Goal: Find specific page/section: Find specific page/section

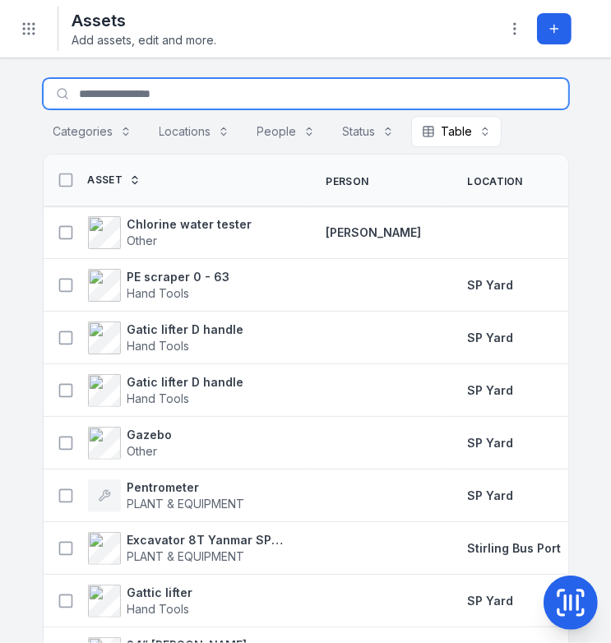
click at [168, 92] on input "Search for assets" at bounding box center [306, 93] width 526 height 31
type input "***"
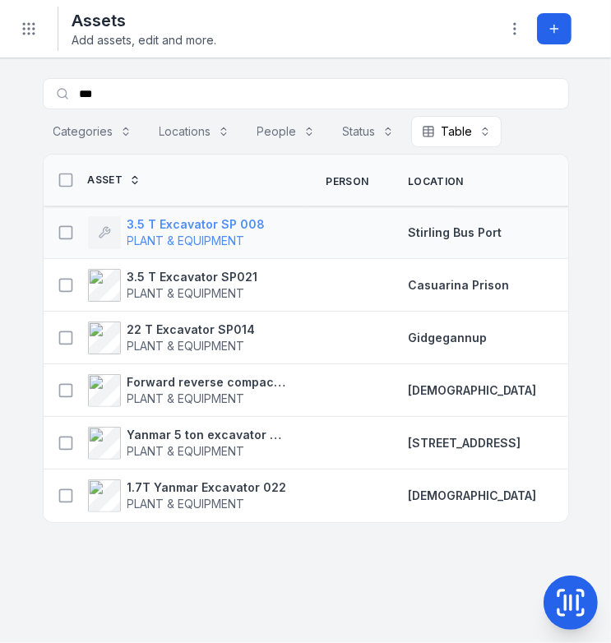
click at [202, 237] on span "PLANT & EQUIPMENT" at bounding box center [186, 241] width 118 height 14
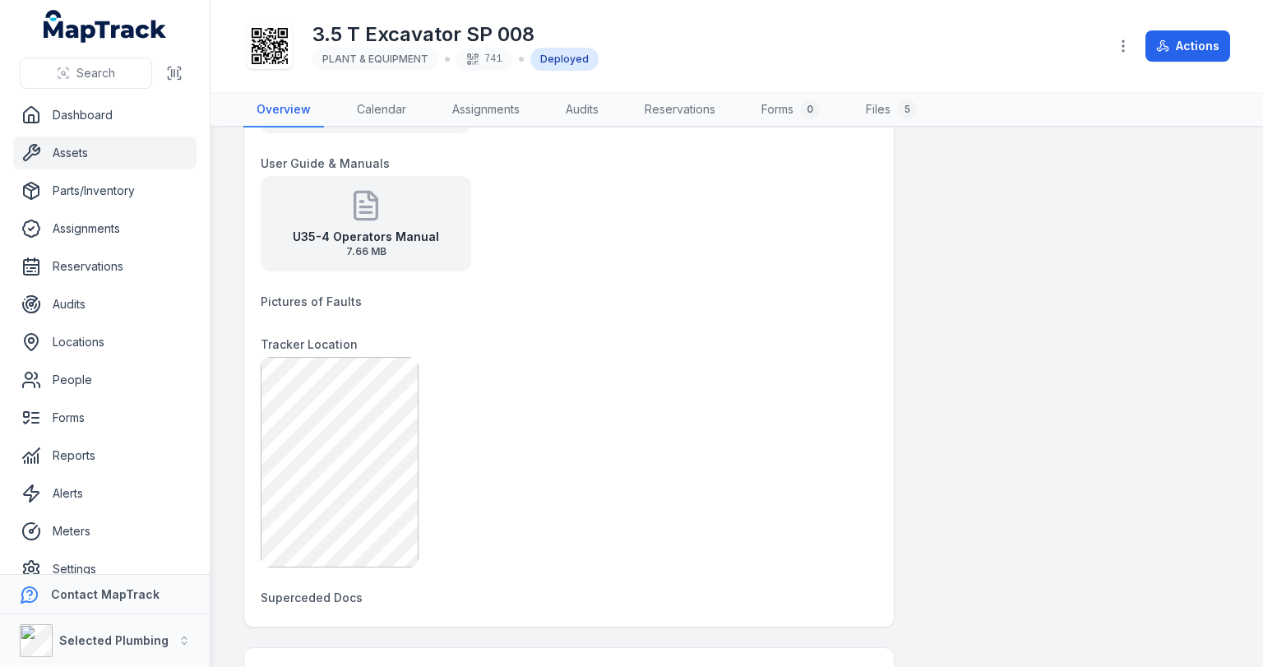
scroll to position [1184, 0]
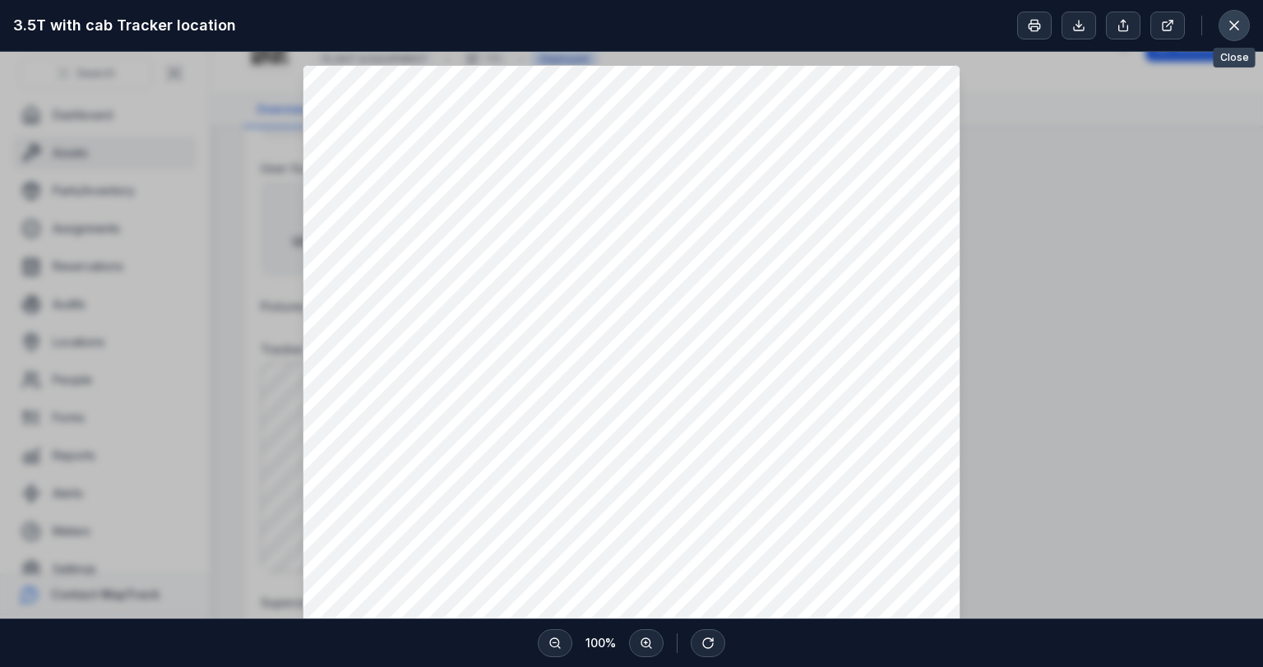
click at [610, 15] on button at bounding box center [1234, 25] width 31 height 31
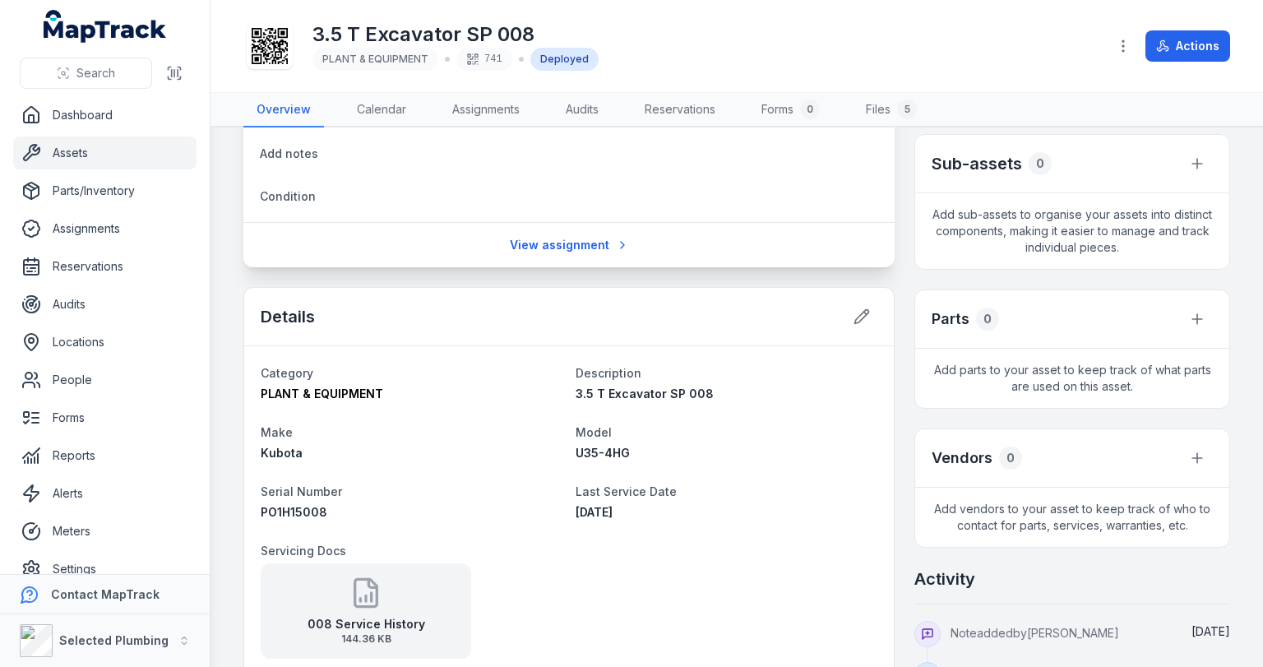
scroll to position [197, 0]
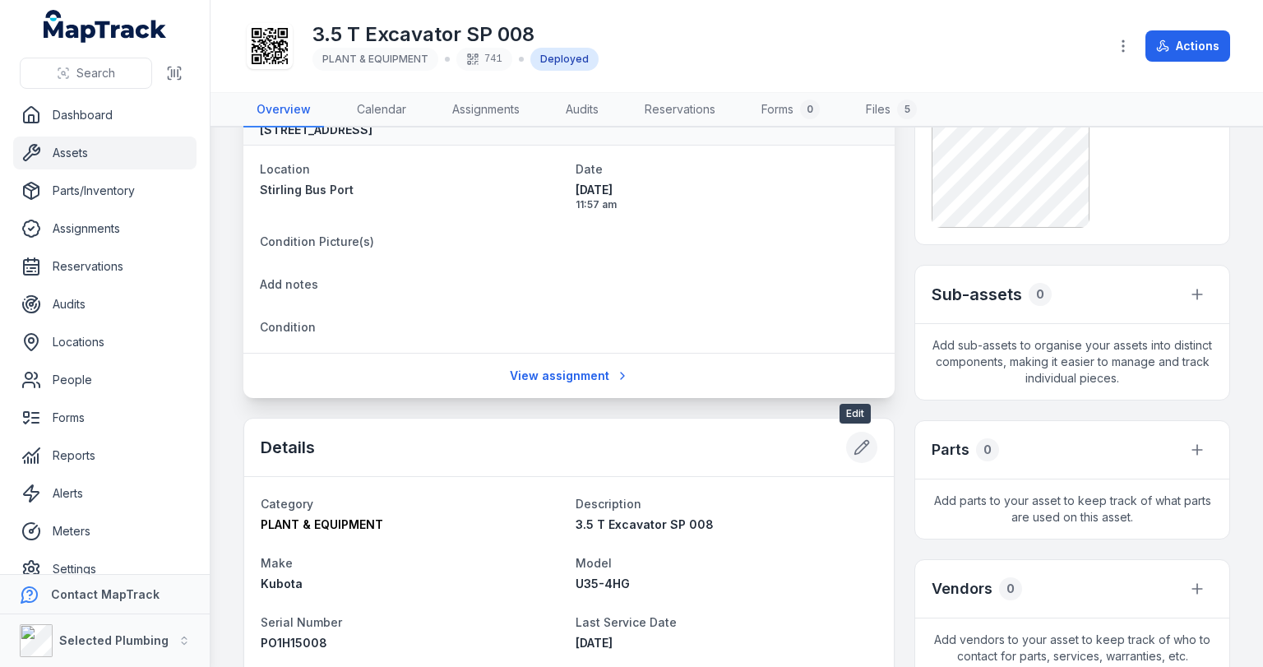
click at [610, 445] on icon at bounding box center [862, 447] width 16 height 16
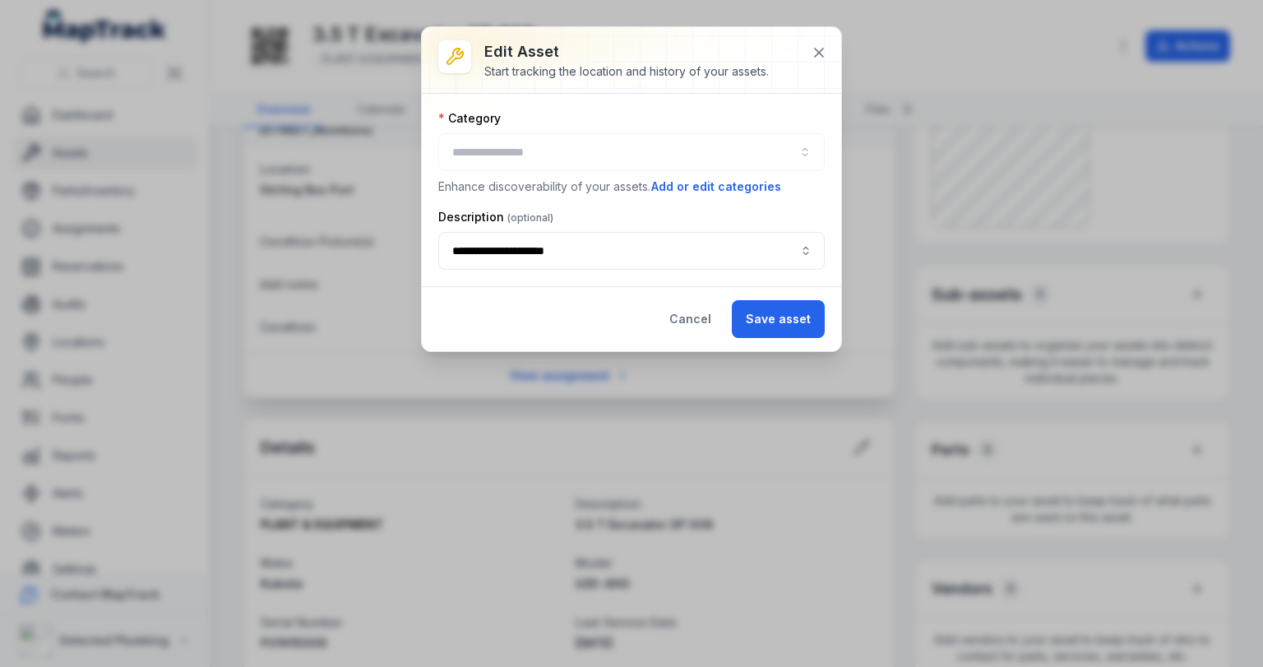
type input "**********"
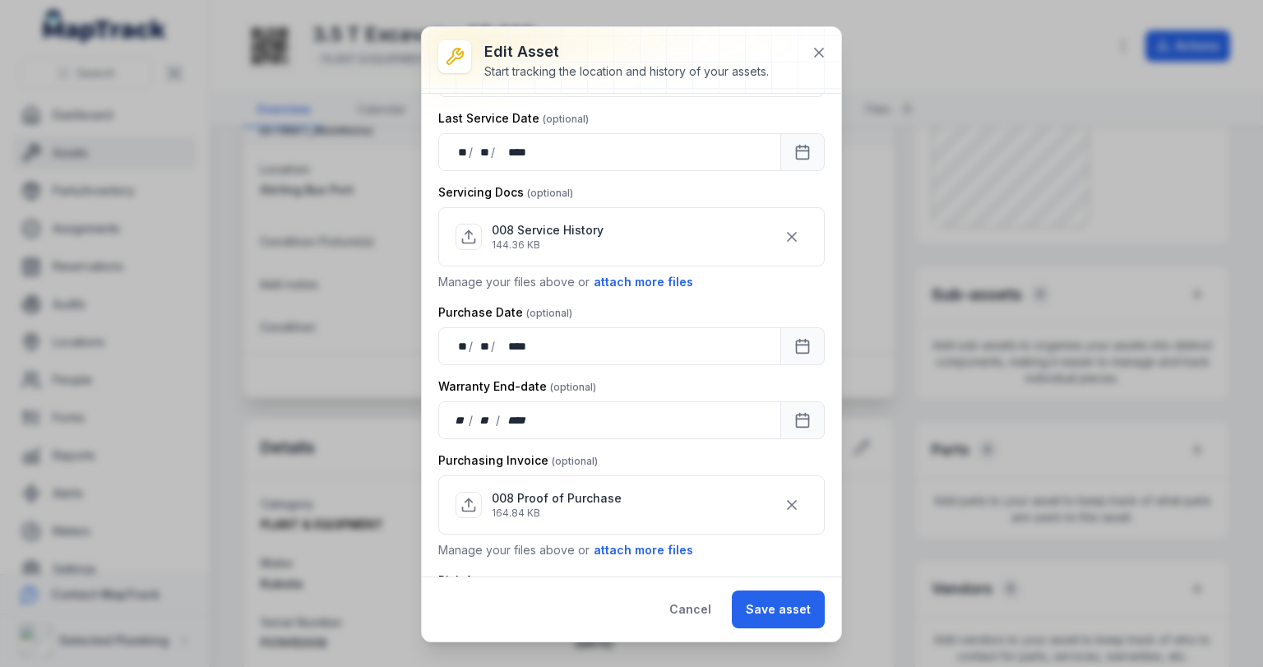
scroll to position [0, 0]
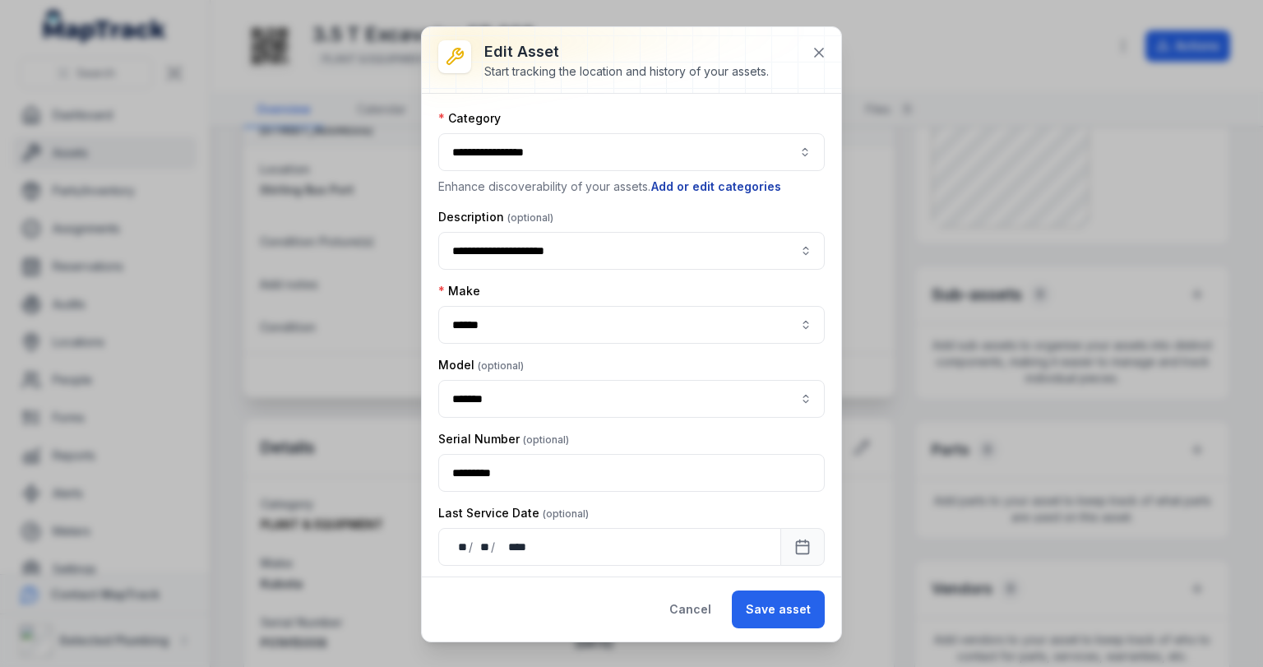
click at [610, 187] on button "Add or edit categories" at bounding box center [716, 187] width 132 height 18
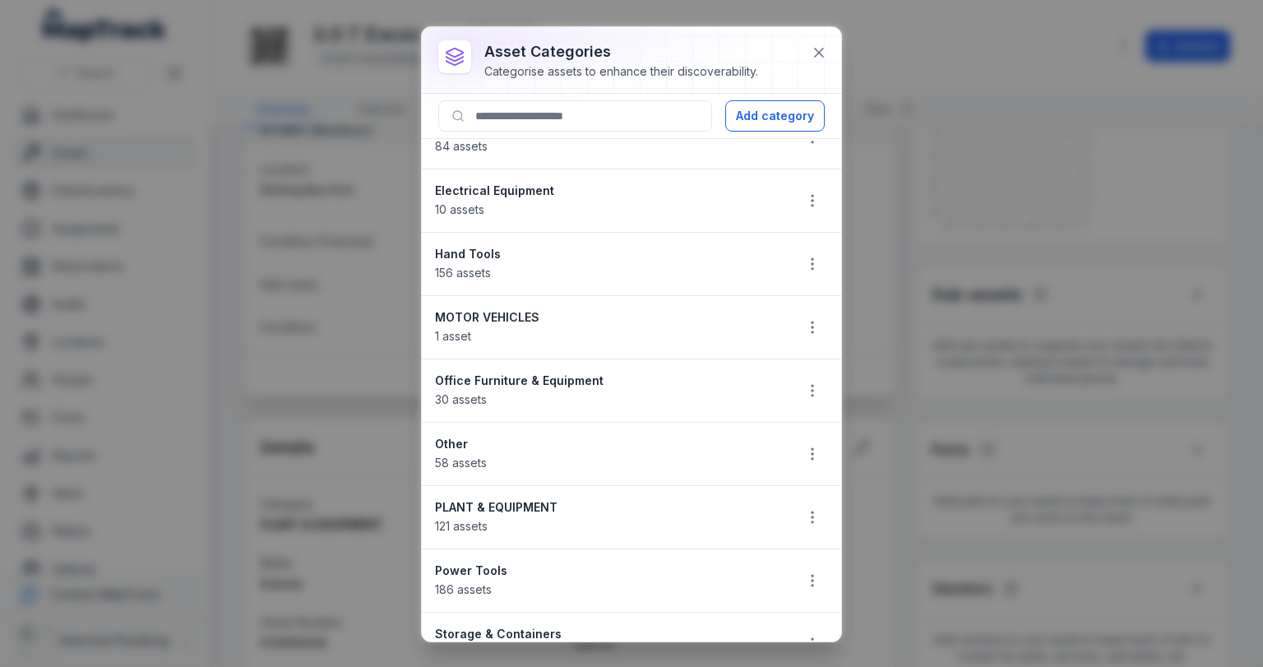
scroll to position [62, 0]
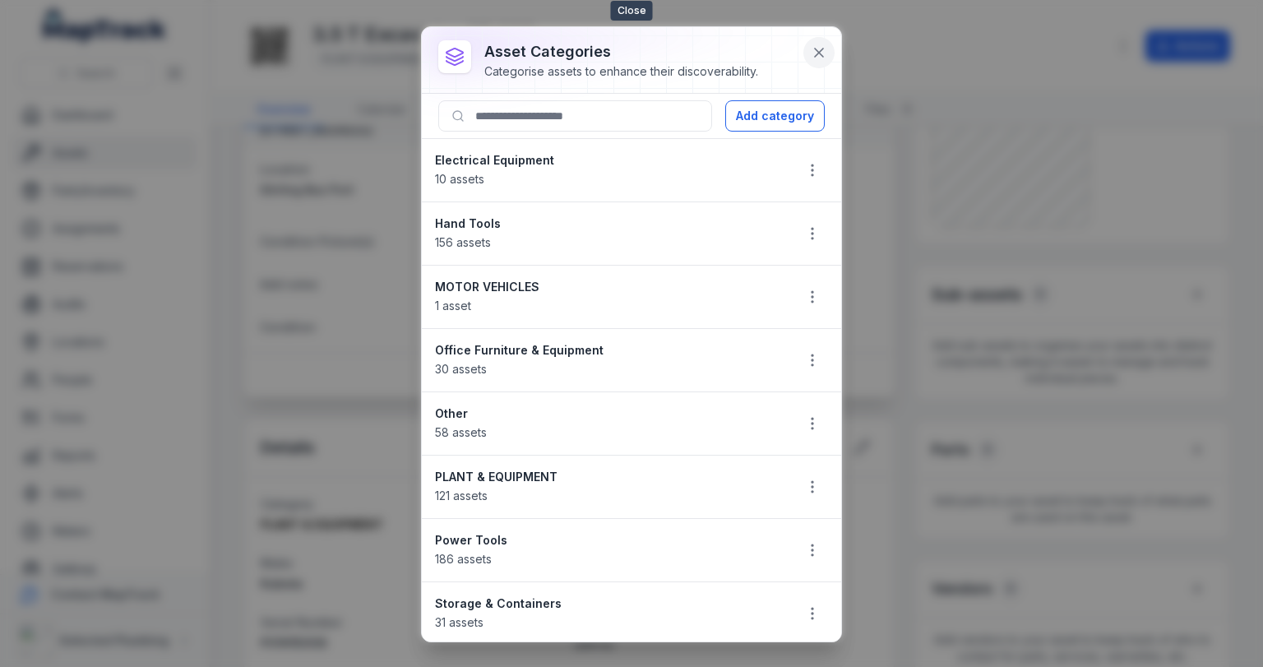
click at [610, 46] on icon at bounding box center [819, 52] width 16 height 16
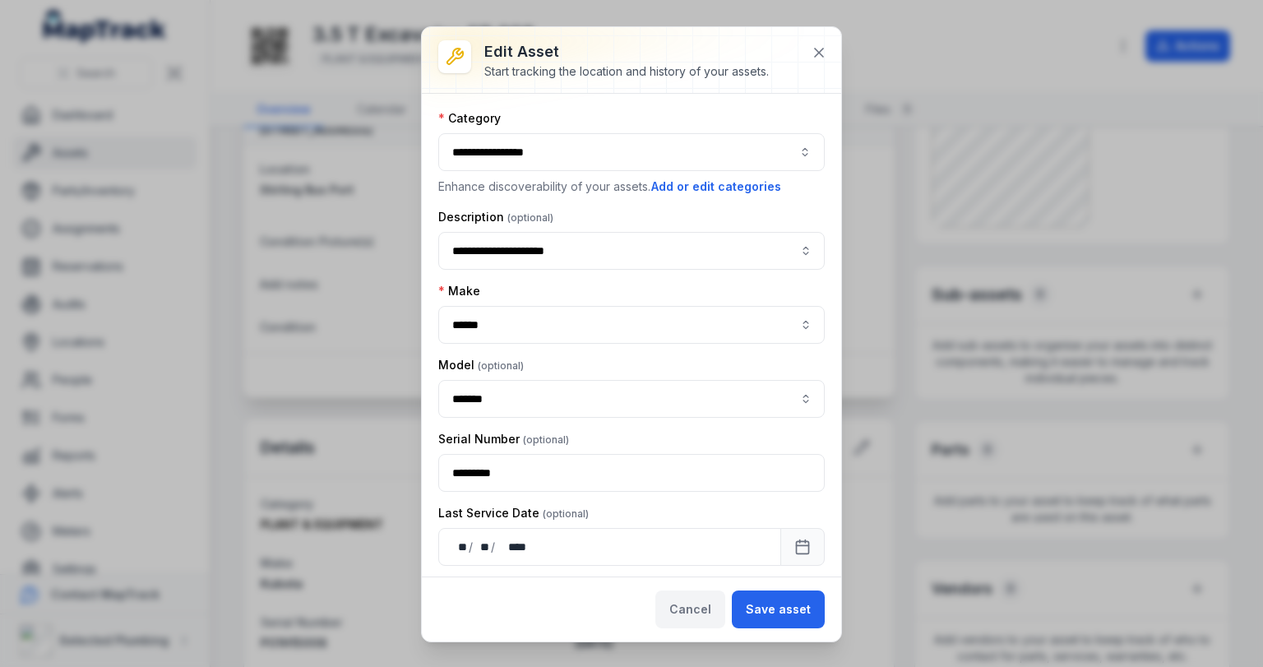
click at [610, 608] on button "Cancel" at bounding box center [690, 609] width 70 height 38
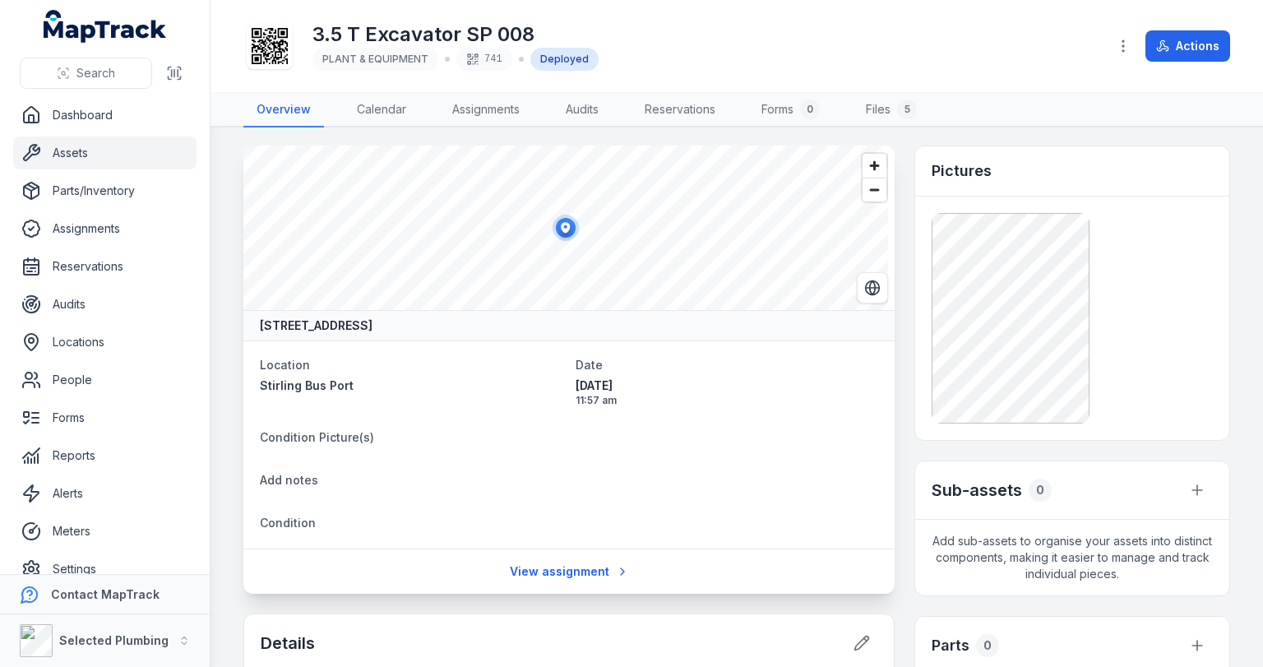
scroll to position [0, 0]
click at [610, 266] on div at bounding box center [1072, 320] width 281 height 211
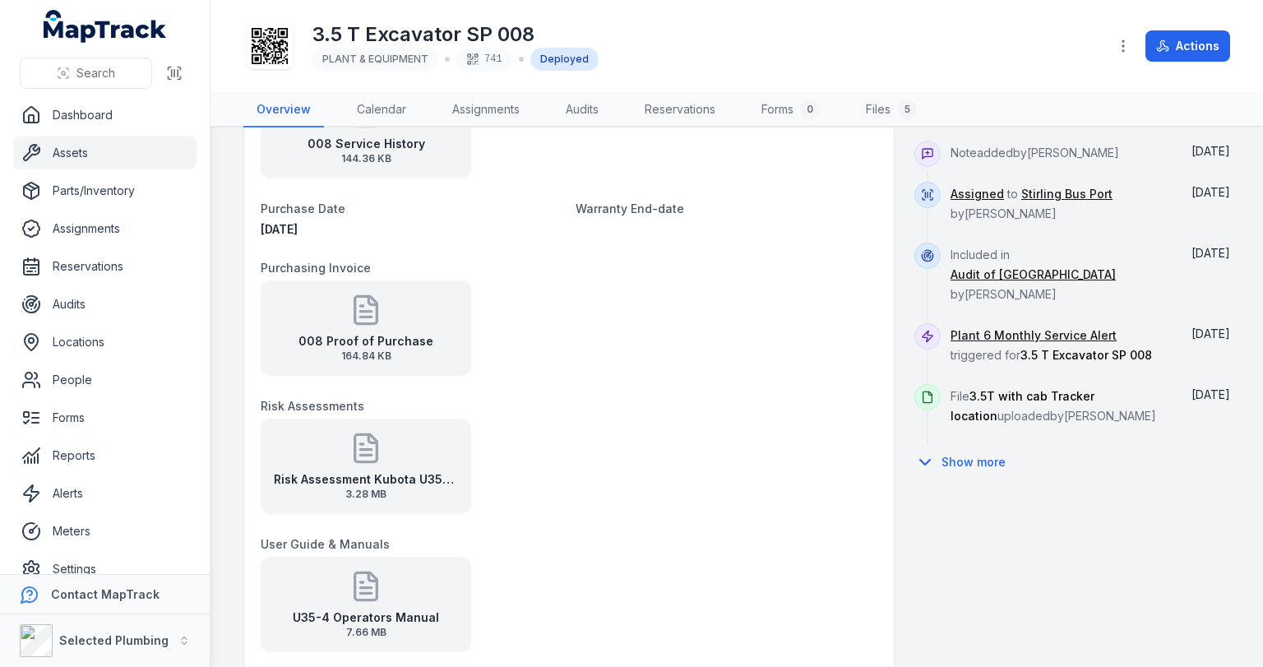
scroll to position [921, 0]
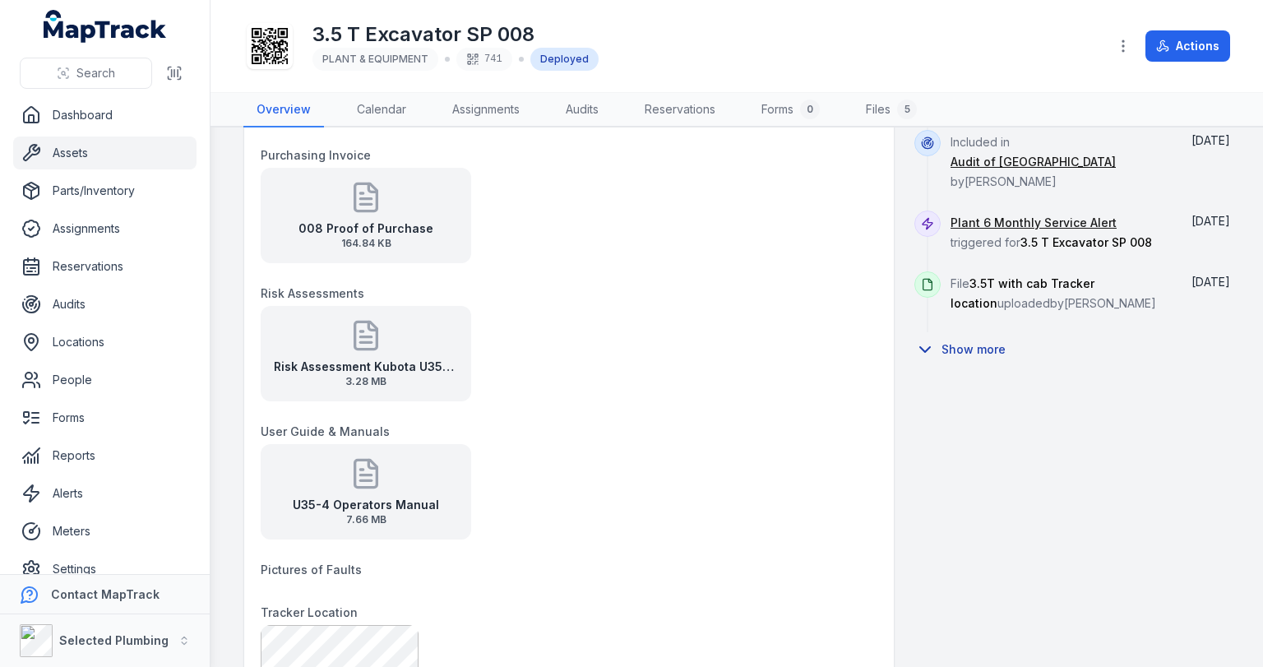
click at [610, 343] on icon at bounding box center [925, 350] width 20 height 20
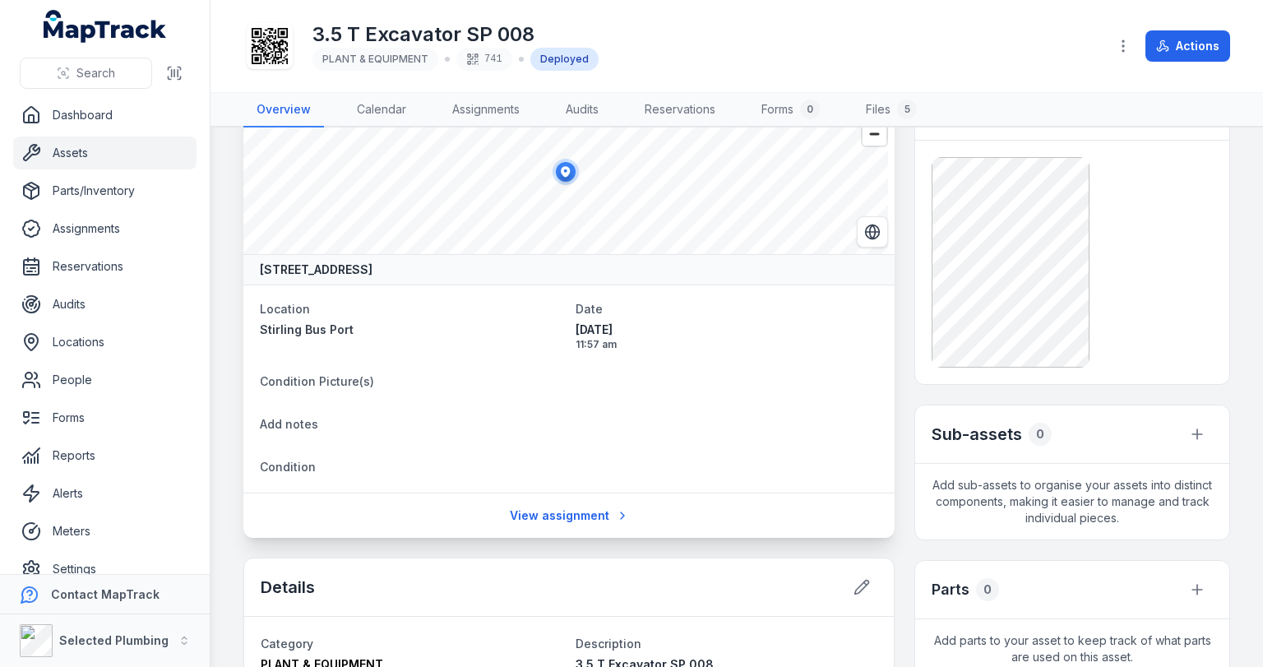
scroll to position [0, 0]
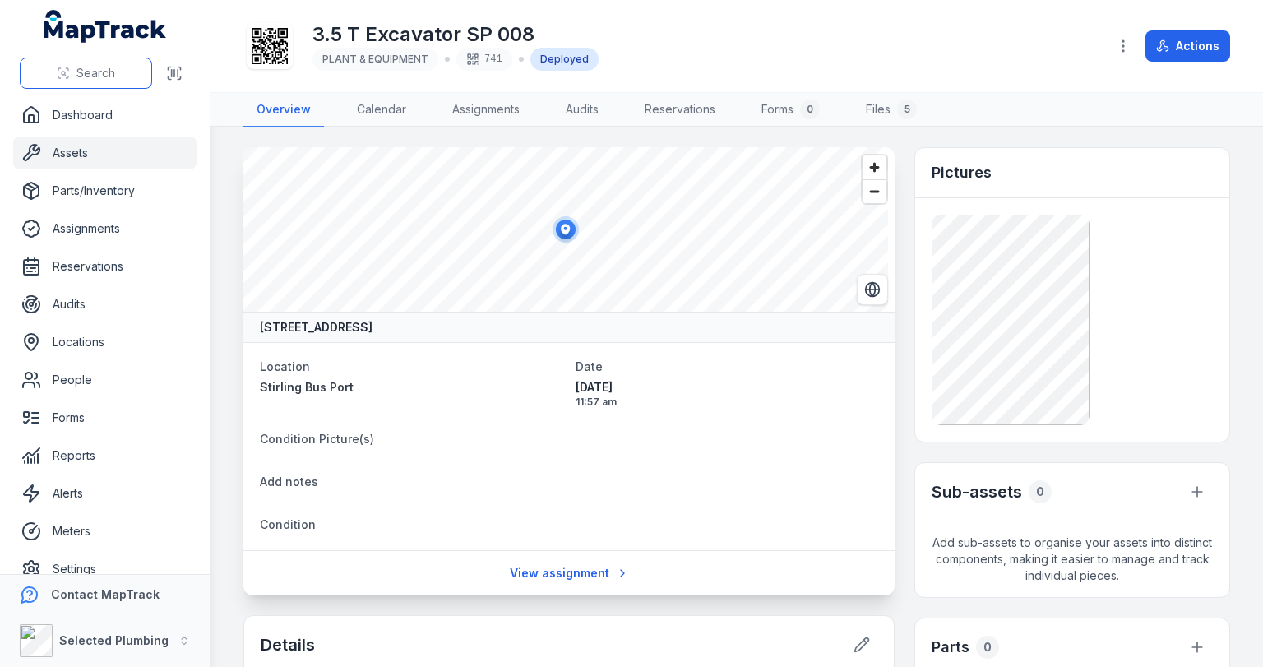
click at [65, 76] on icon at bounding box center [63, 73] width 13 height 13
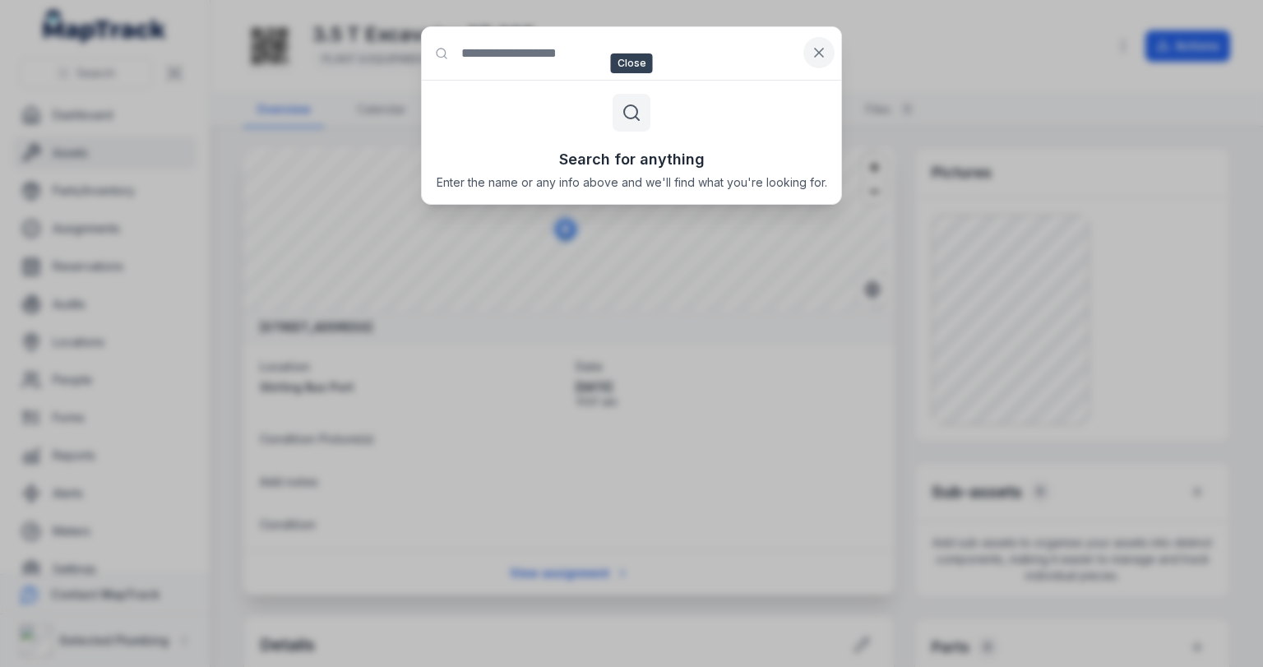
click at [610, 49] on icon at bounding box center [819, 52] width 16 height 16
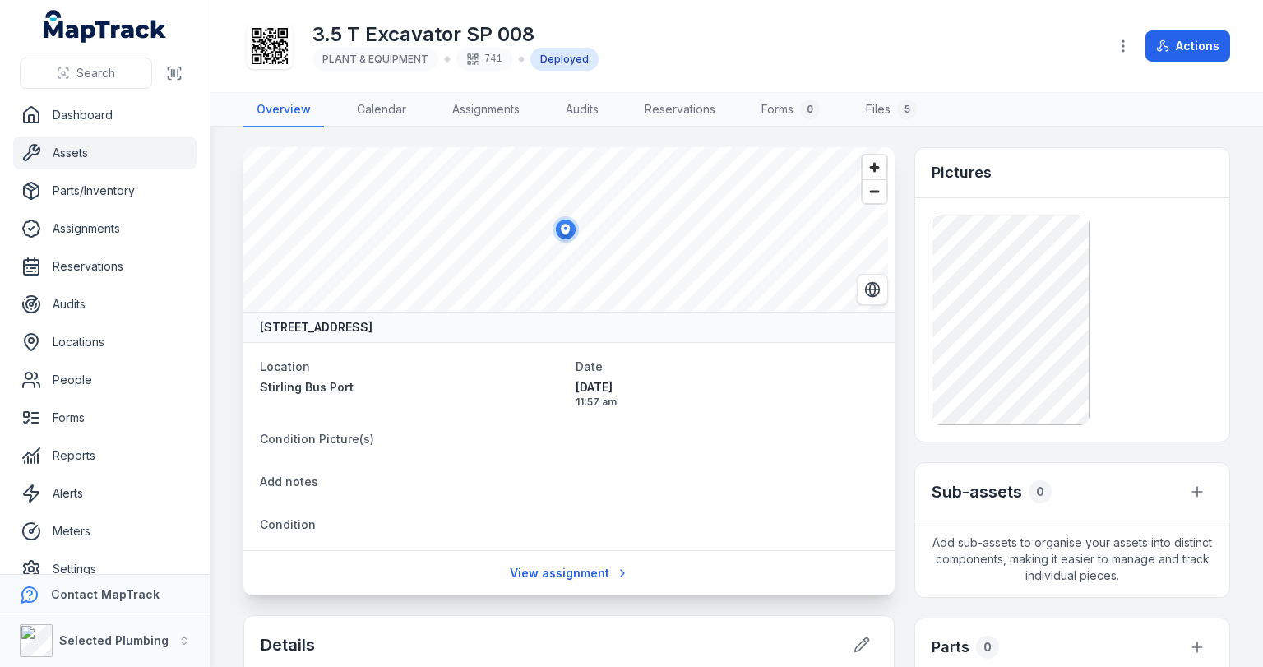
drag, startPoint x: 219, startPoint y: 178, endPoint x: 876, endPoint y: 36, distance: 672.1
click at [610, 31] on div "3.5 T Excavator SP 008 PLANT & EQUIPMENT 741 Deployed" at bounding box center [668, 46] width 851 height 53
click at [610, 44] on icon "button" at bounding box center [1123, 46] width 16 height 16
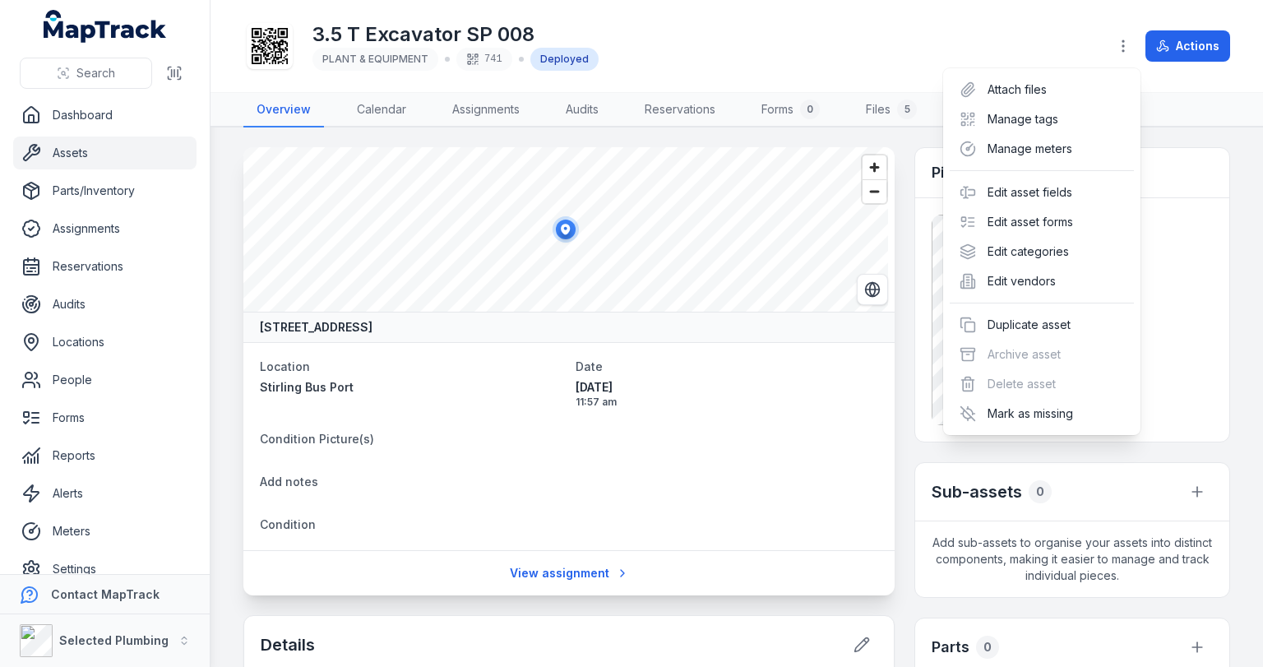
click at [610, 23] on div "3.5 T Excavator SP 008 PLANT & EQUIPMENT 741 Deployed Actions" at bounding box center [736, 46] width 987 height 79
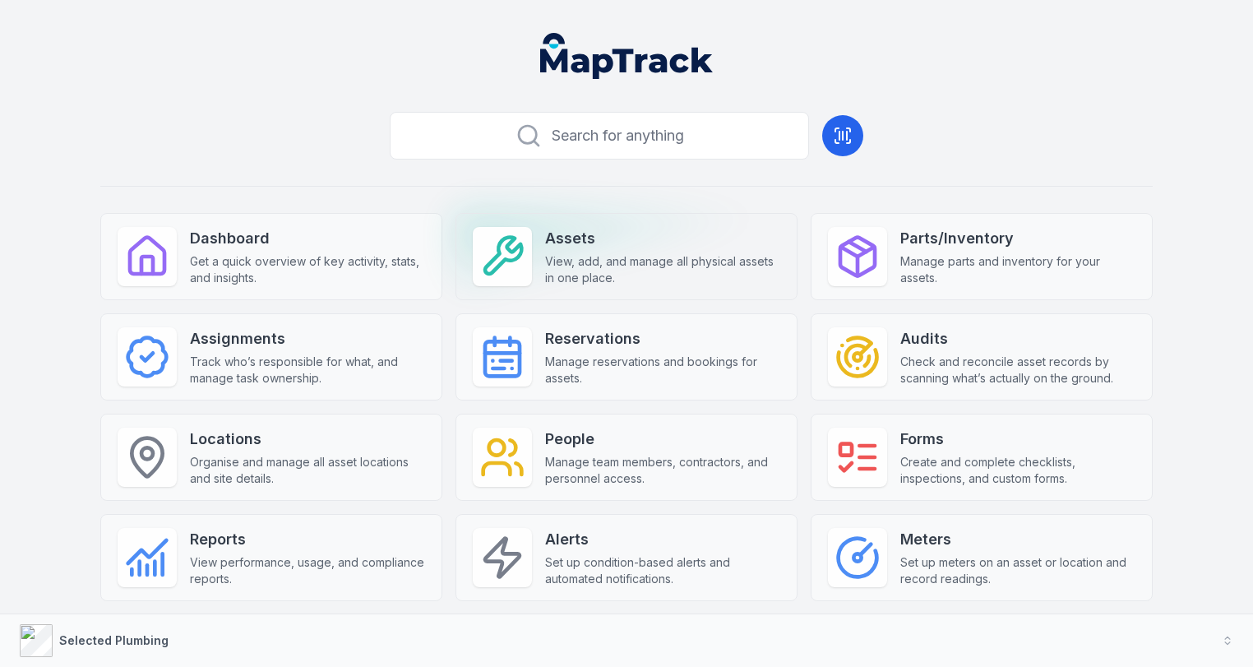
click at [595, 254] on span "View, add, and manage all physical assets in one place." at bounding box center [662, 269] width 235 height 33
